Goal: Transaction & Acquisition: Download file/media

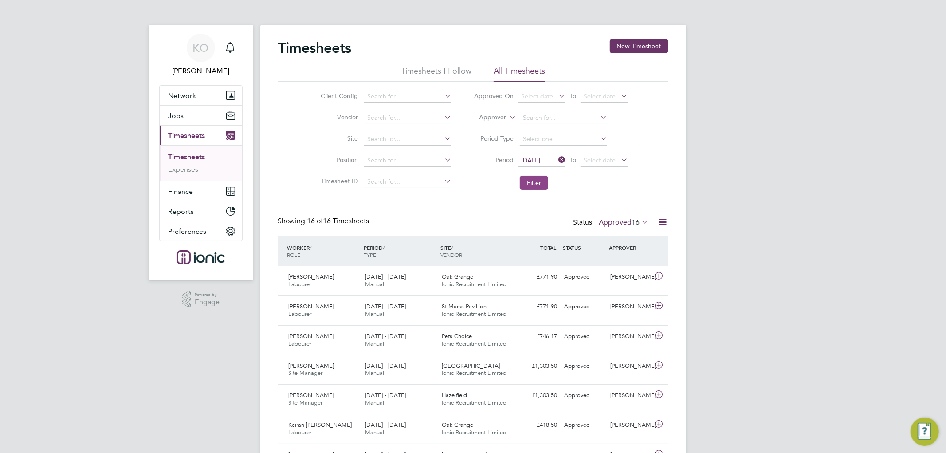
click at [529, 184] on button "Filter" at bounding box center [534, 183] width 28 height 14
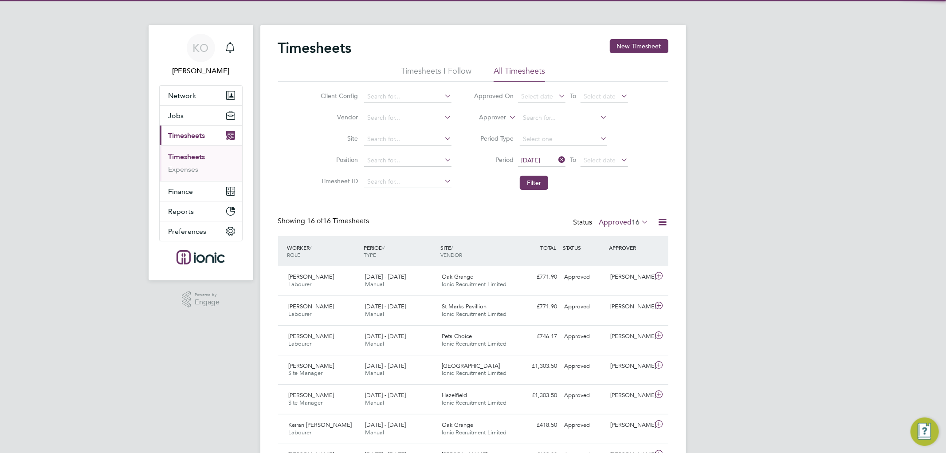
scroll to position [22, 77]
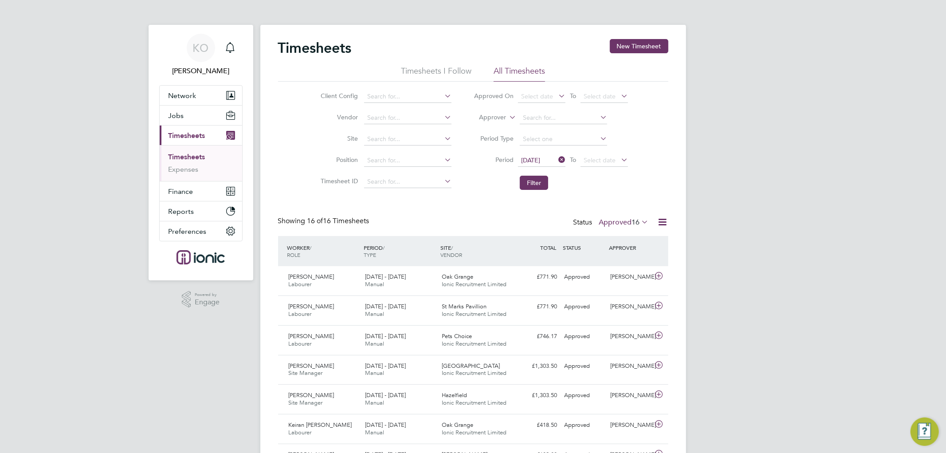
click at [628, 220] on label "Approved 16" at bounding box center [624, 222] width 50 height 9
click at [463, 214] on div "Timesheets New Timesheet Timesheets I Follow All Timesheets Client Config Vendo…" at bounding box center [473, 389] width 390 height 701
click at [182, 194] on span "Finance" at bounding box center [180, 191] width 25 height 8
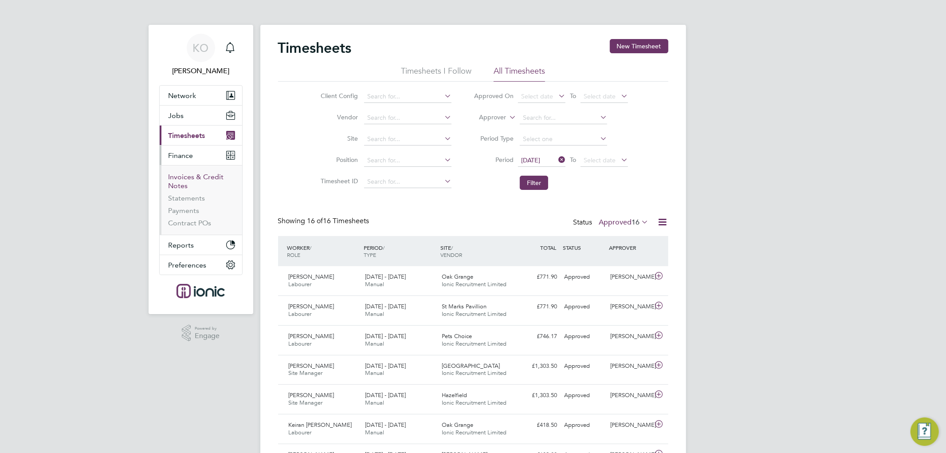
click at [193, 175] on link "Invoices & Credit Notes" at bounding box center [195, 180] width 55 height 17
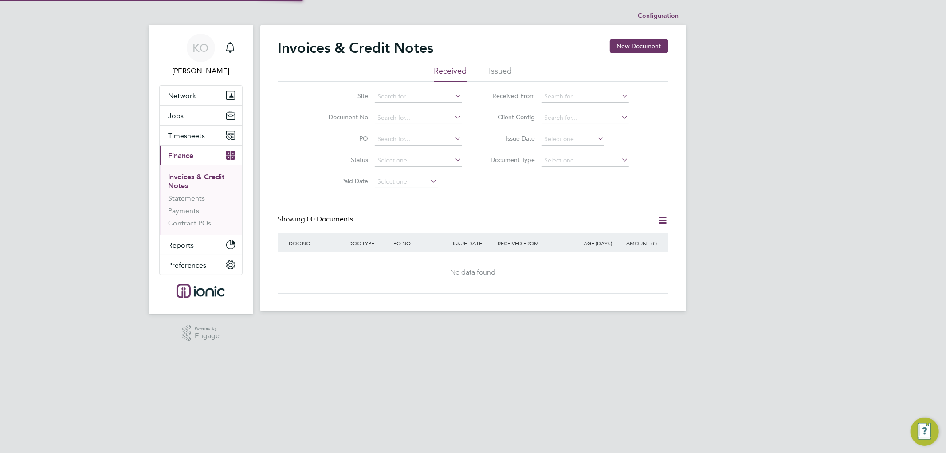
click at [507, 66] on li "Issued" at bounding box center [500, 74] width 23 height 16
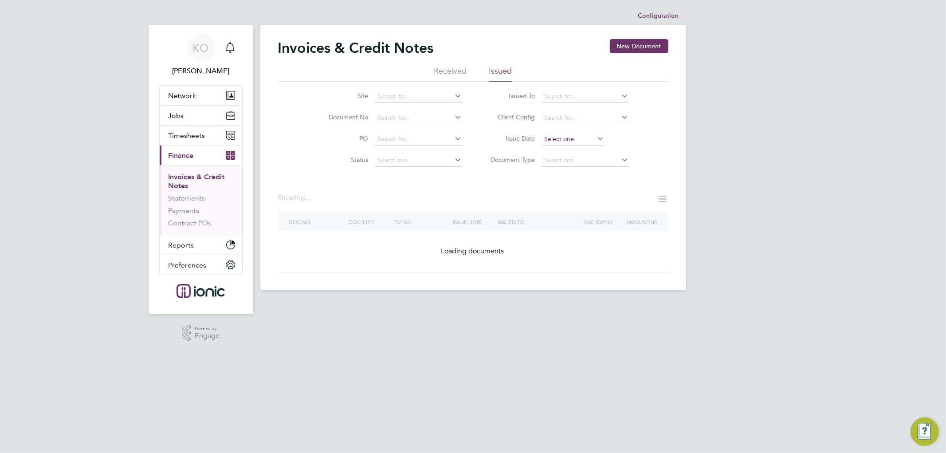
click at [565, 138] on input at bounding box center [572, 139] width 63 height 12
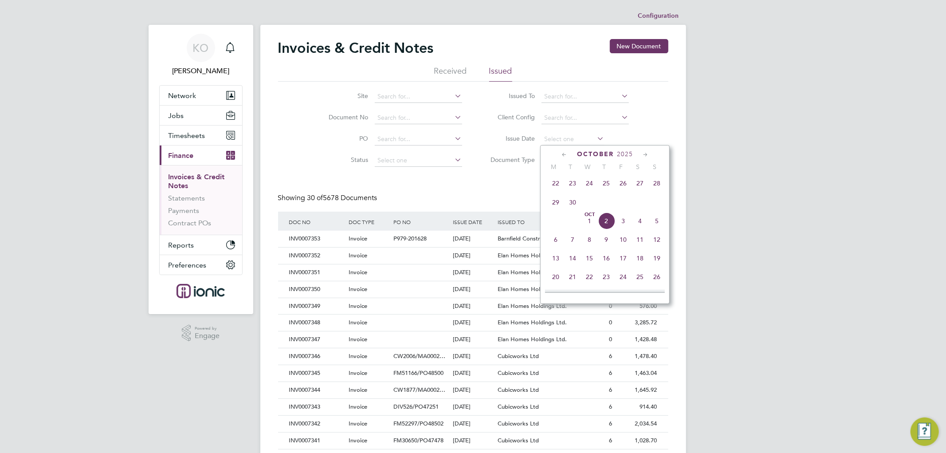
click at [604, 223] on span "2" at bounding box center [606, 220] width 17 height 17
type input "[DATE]"
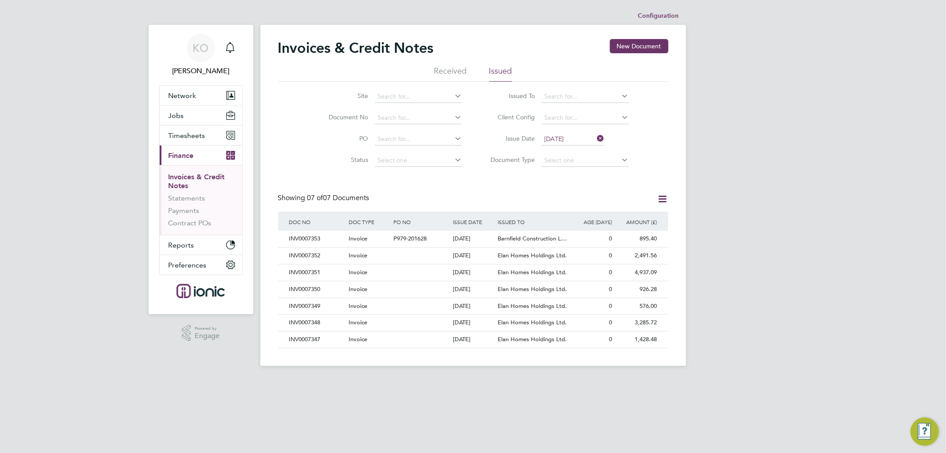
click at [659, 199] on icon at bounding box center [662, 198] width 11 height 11
click at [623, 217] on li "Download invoices" at bounding box center [621, 220] width 89 height 12
click at [481, 192] on div "Invoices & Credit Notes New Document Received Issued Site Document No PO Status…" at bounding box center [473, 193] width 390 height 309
